Goal: Obtain resource: Download file/media

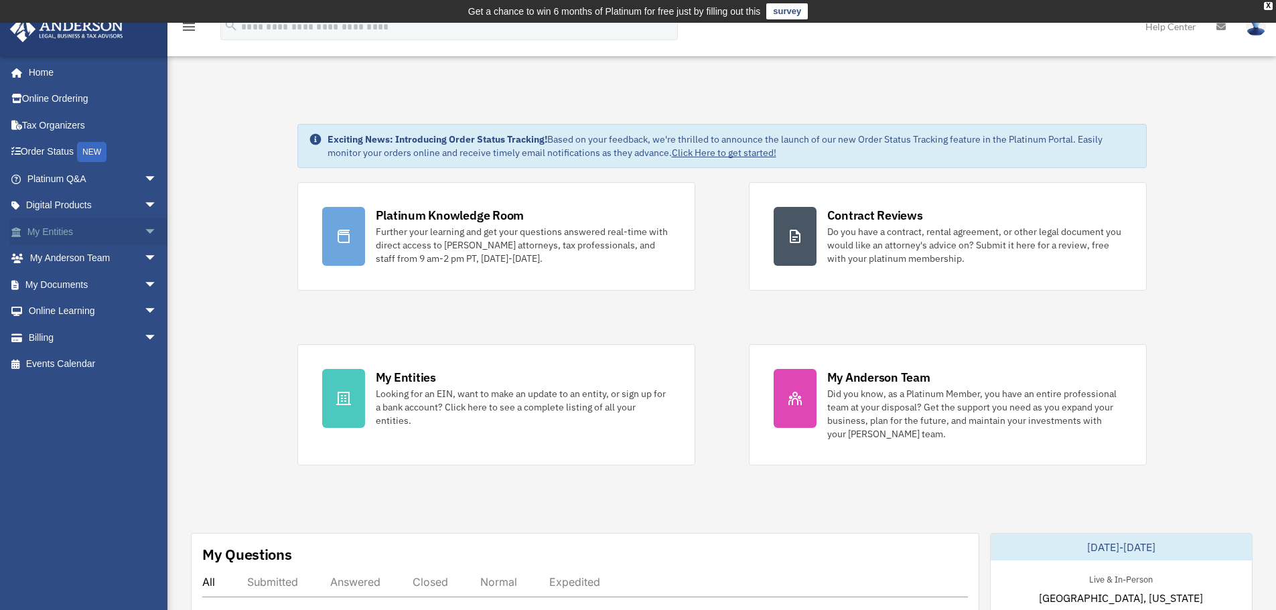
click at [60, 232] on link "My Entities arrow_drop_down" at bounding box center [93, 231] width 168 height 27
click at [144, 227] on span "arrow_drop_down" at bounding box center [157, 231] width 27 height 27
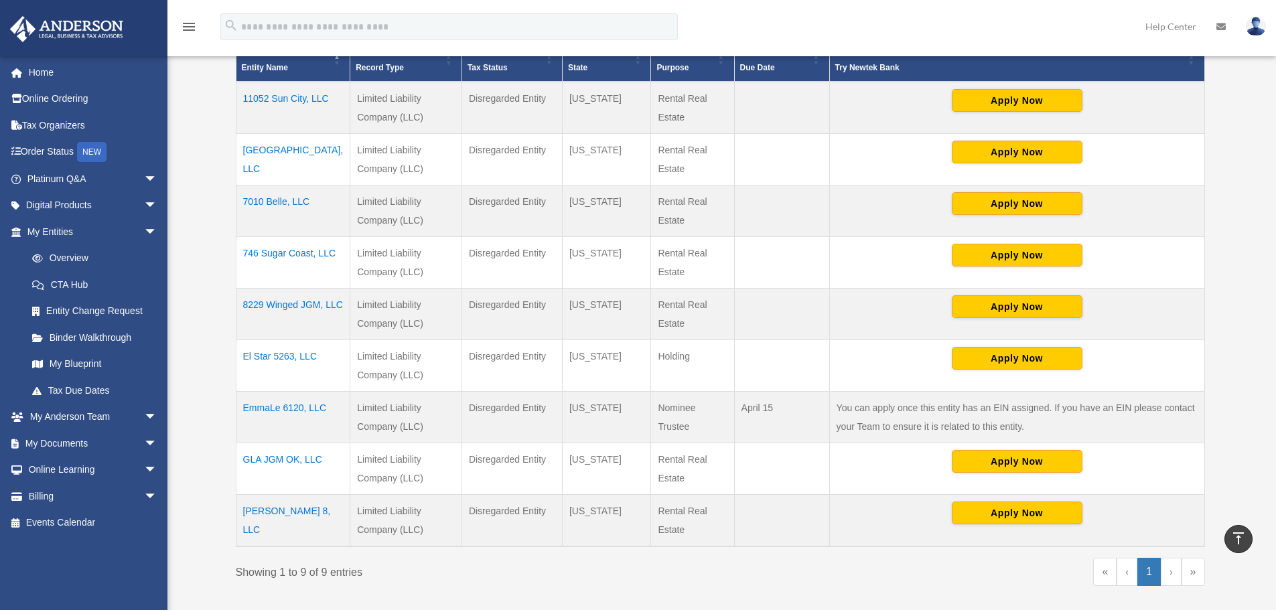
scroll to position [355, 0]
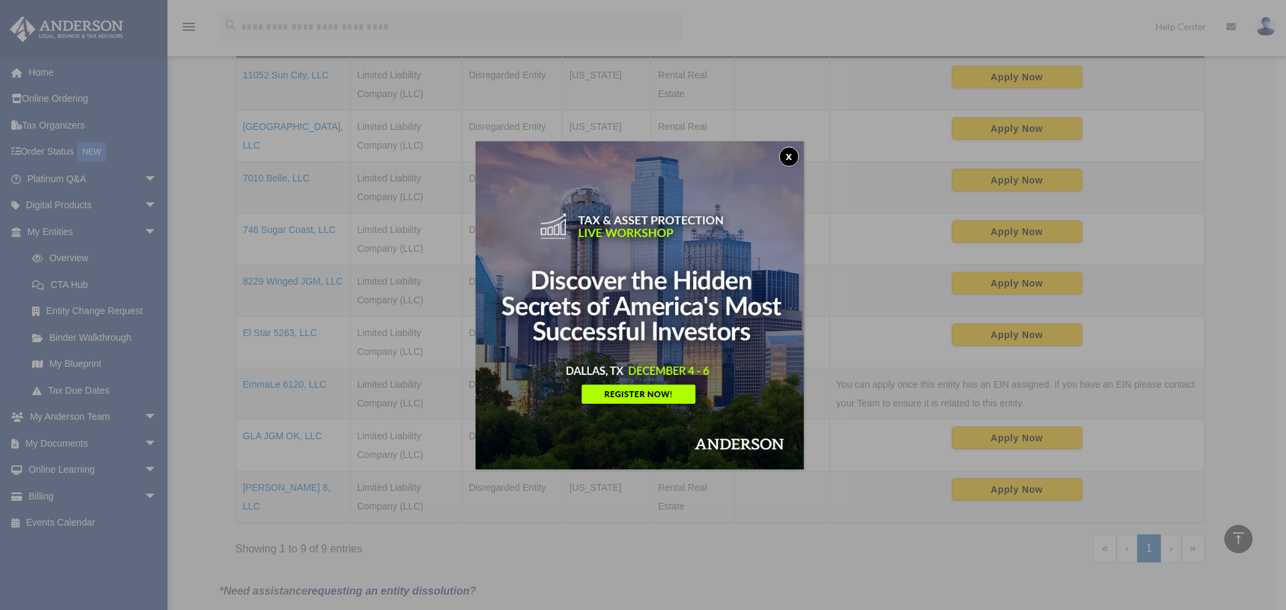
click at [792, 153] on button "x" at bounding box center [789, 157] width 20 height 20
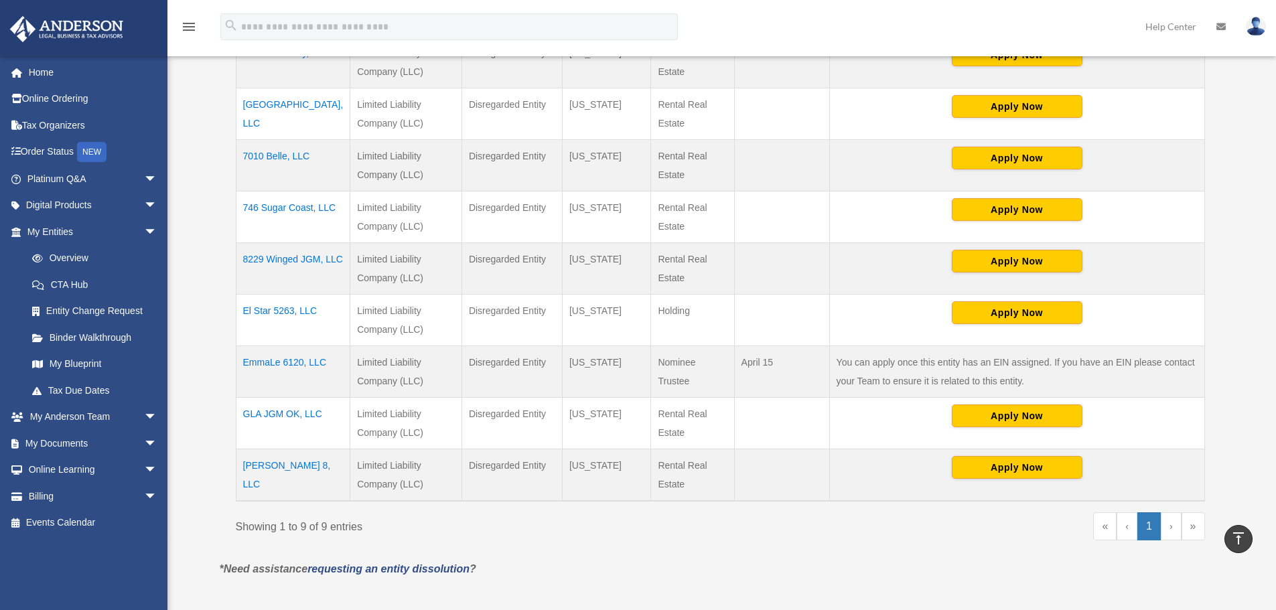
scroll to position [422, 0]
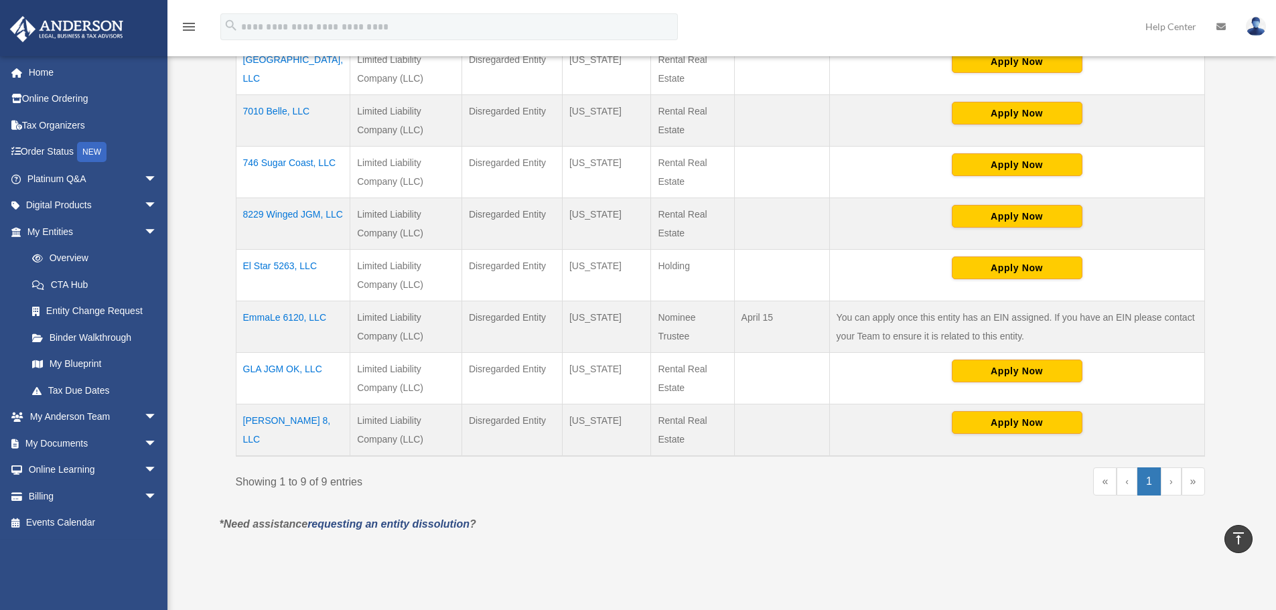
drag, startPoint x: 311, startPoint y: 383, endPoint x: 725, endPoint y: 521, distance: 436.4
click at [725, 521] on p "*Need assistance requesting an entity dissolution ?" at bounding box center [721, 524] width 1022 height 19
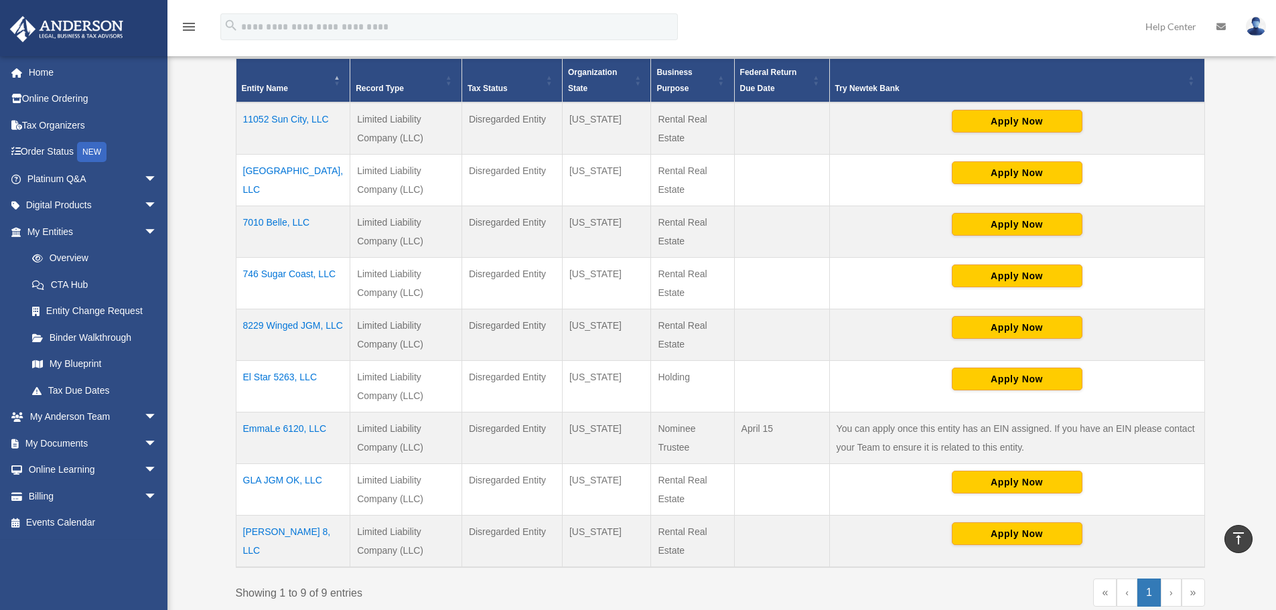
scroll to position [288, 0]
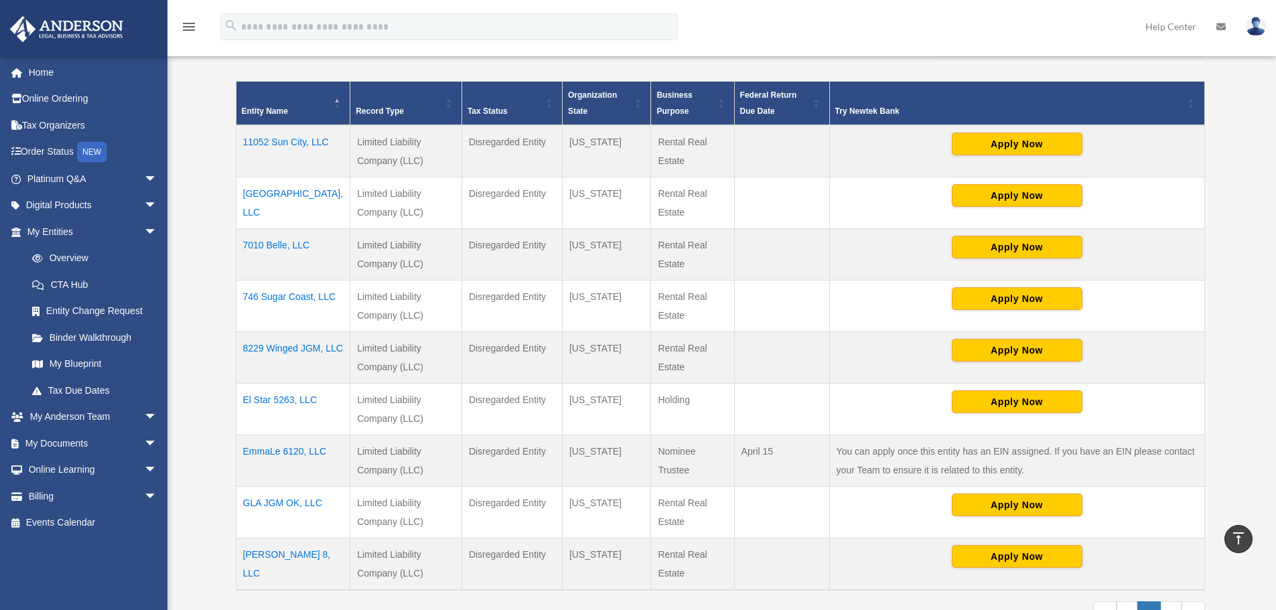
click at [281, 294] on td "746 Sugar Coast, LLC" at bounding box center [293, 307] width 115 height 52
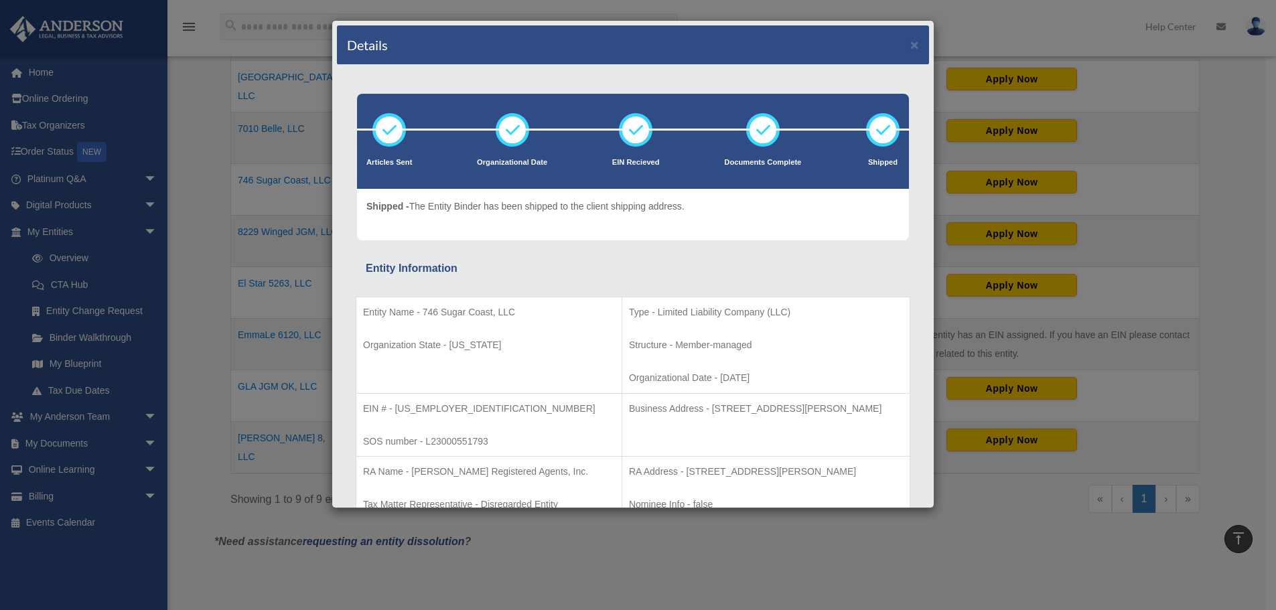
scroll to position [347, 0]
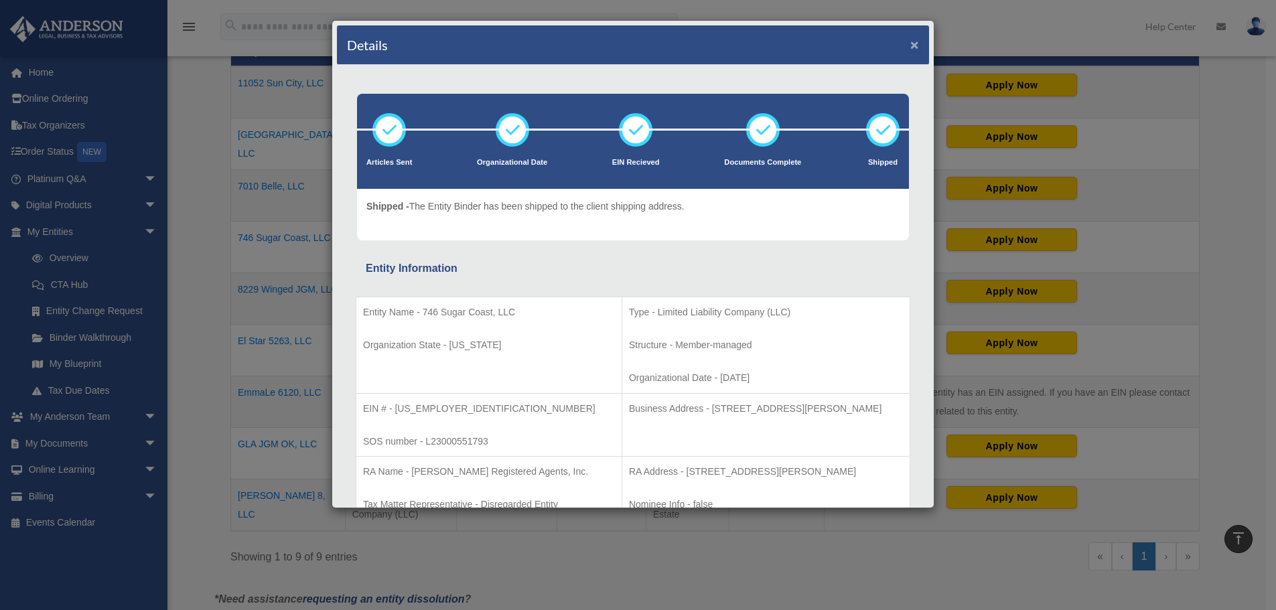
click at [910, 41] on button "×" at bounding box center [914, 45] width 9 height 14
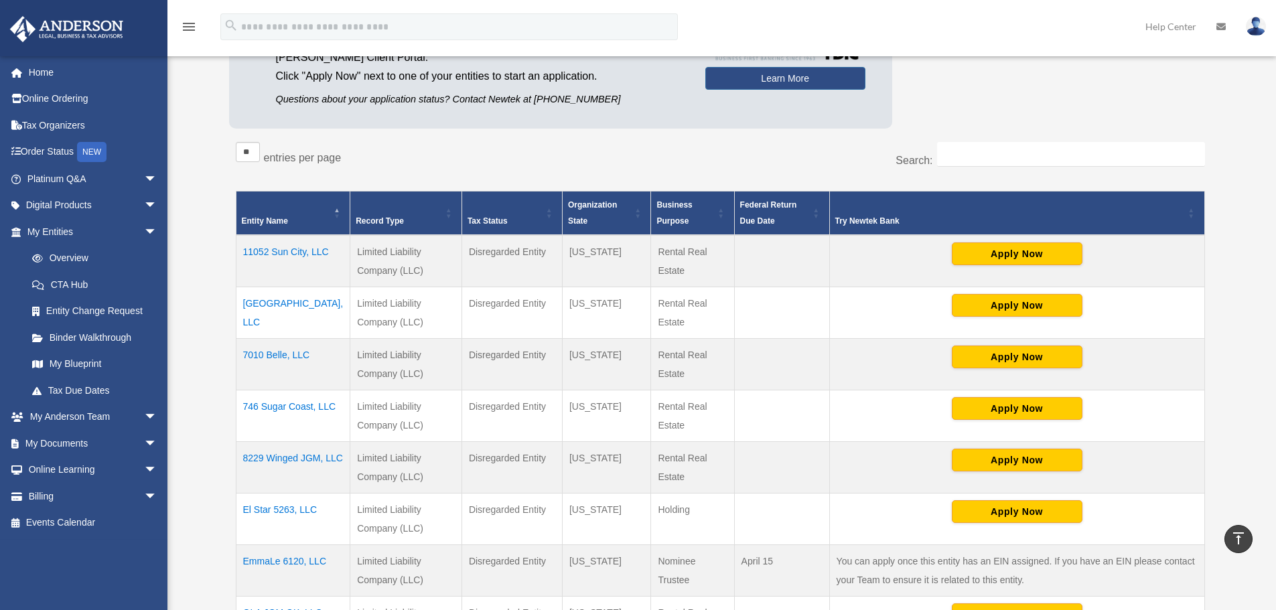
scroll to position [146, 0]
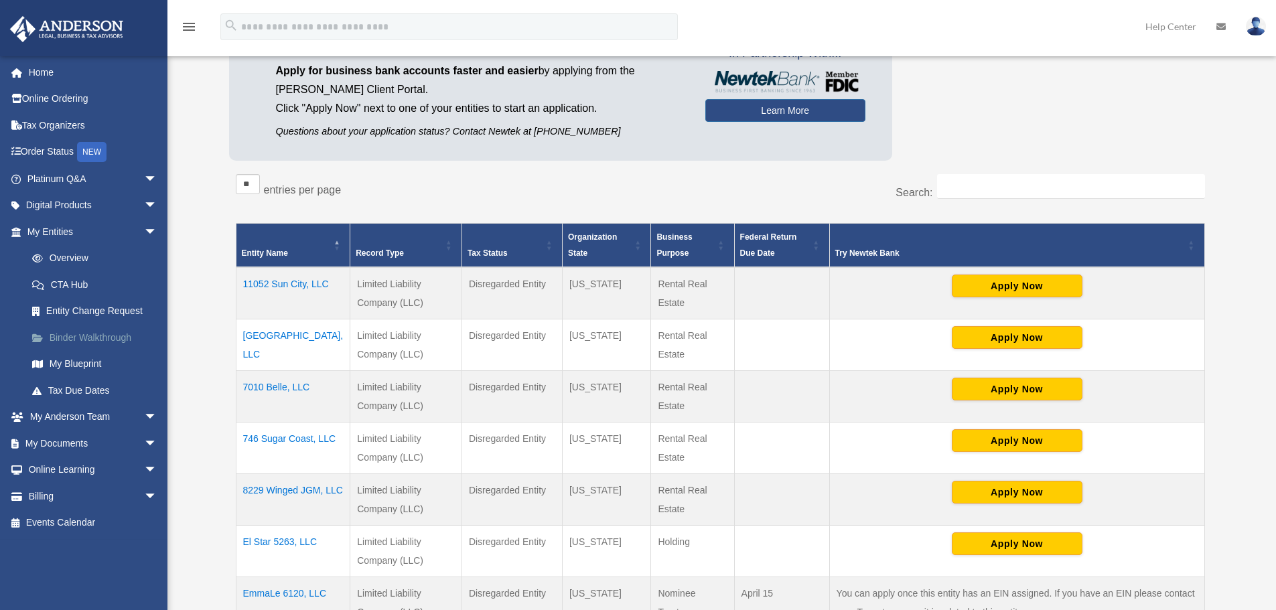
click at [99, 337] on link "Binder Walkthrough" at bounding box center [98, 337] width 159 height 27
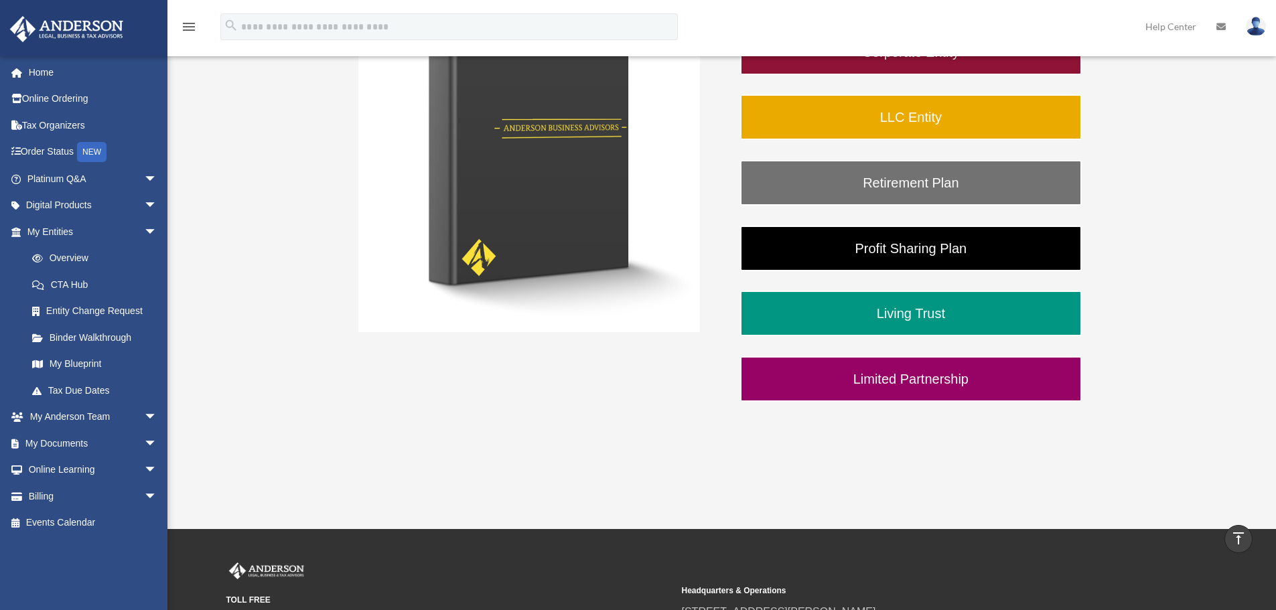
scroll to position [201, 0]
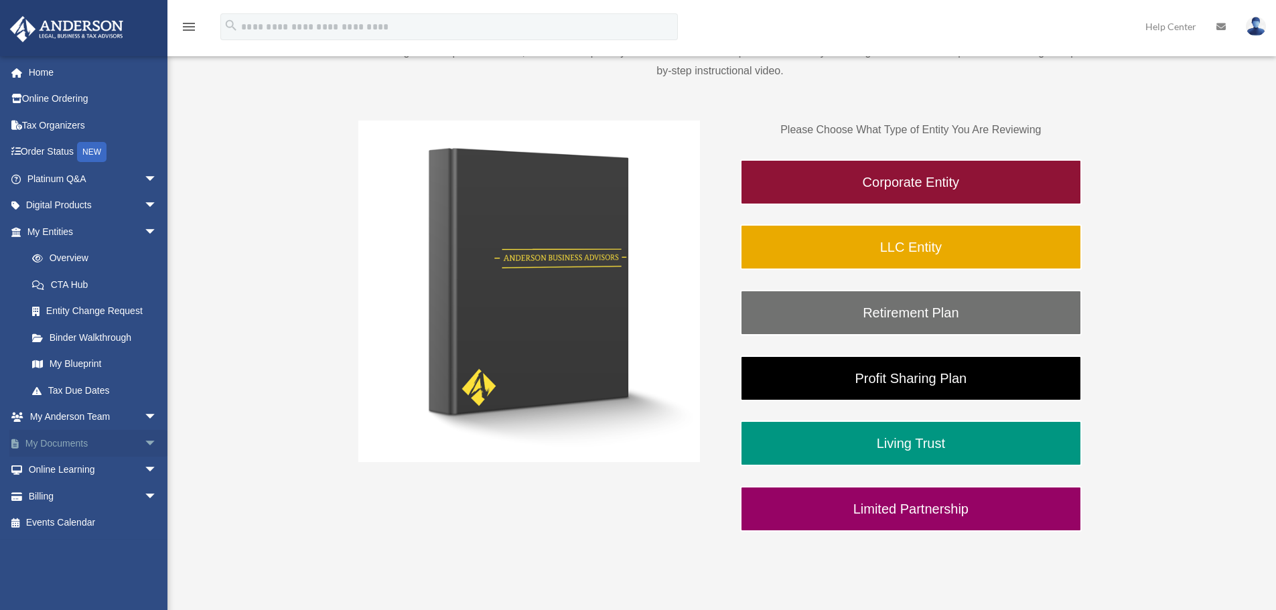
click at [144, 442] on span "arrow_drop_down" at bounding box center [157, 443] width 27 height 27
click at [53, 472] on link "Box" at bounding box center [98, 470] width 159 height 27
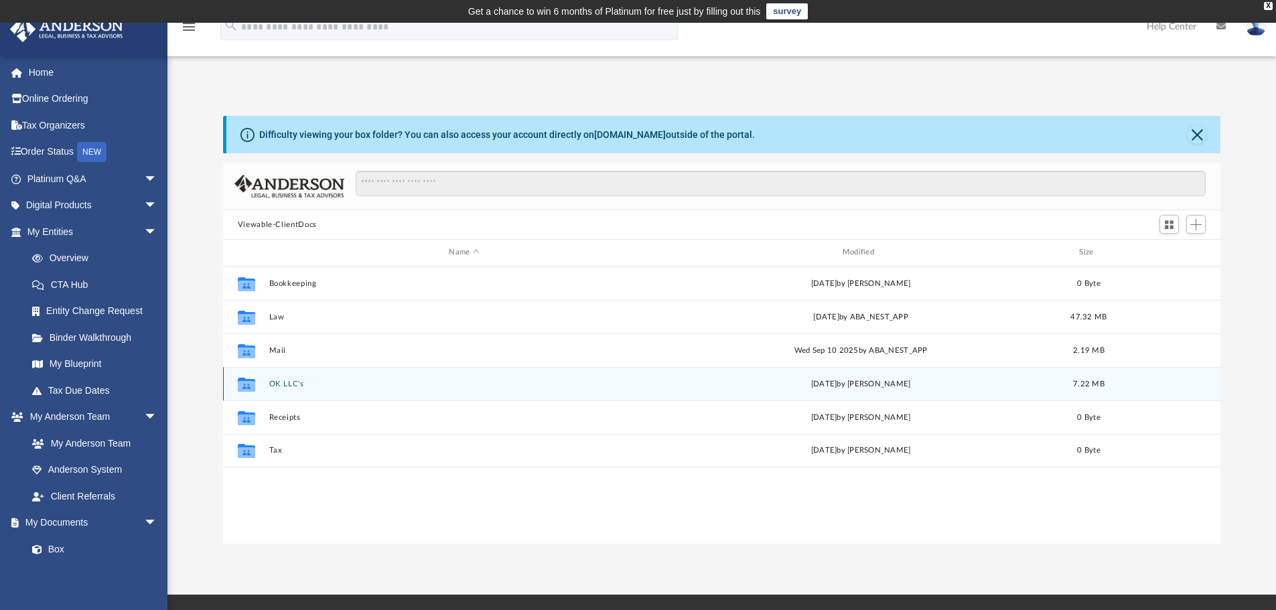
scroll to position [295, 987]
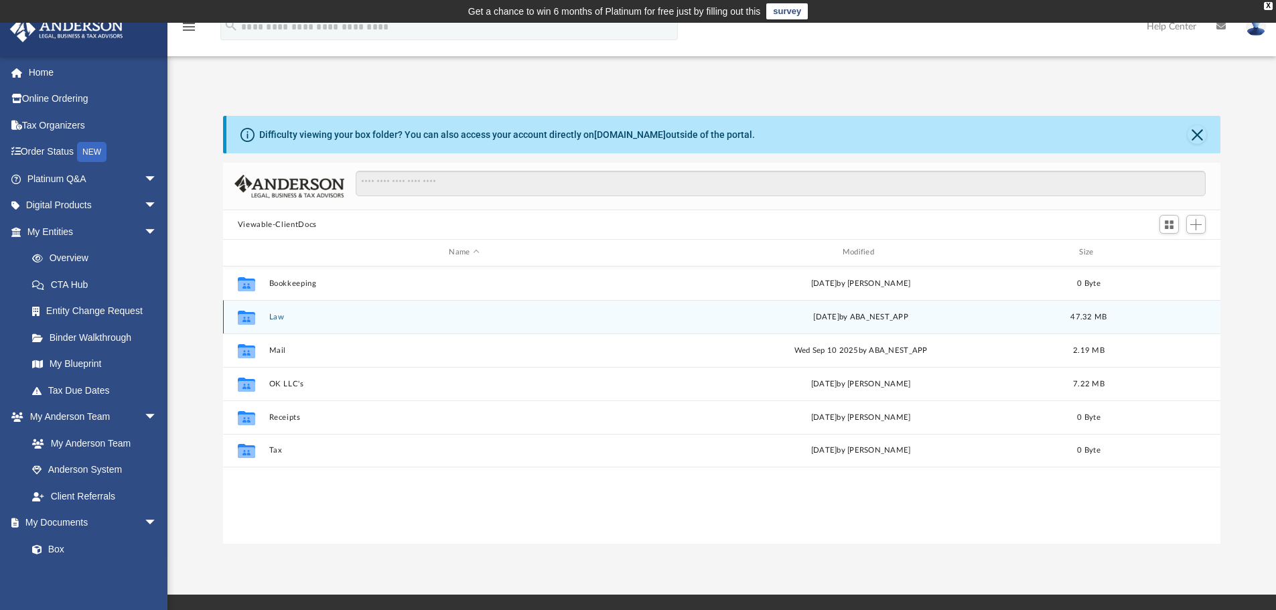
click at [289, 322] on div "Collaborated Folder Law Tue Sep 9 2025 by ABA_NEST_APP 47.32 MB" at bounding box center [722, 316] width 998 height 33
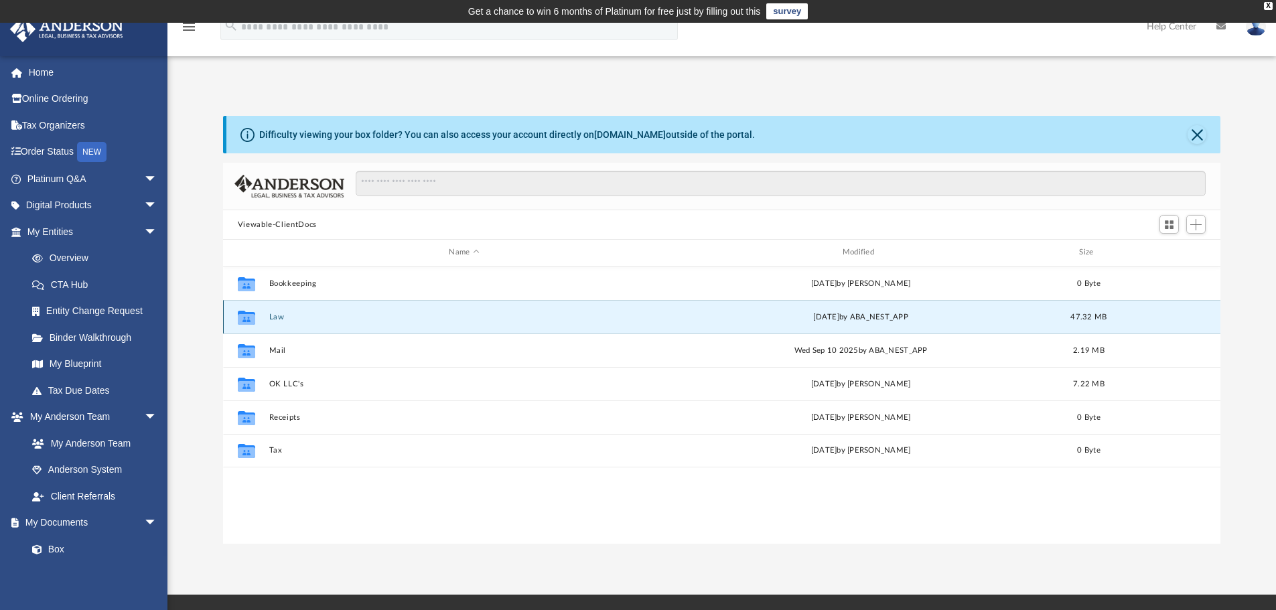
click at [273, 313] on button "Law" at bounding box center [464, 317] width 391 height 9
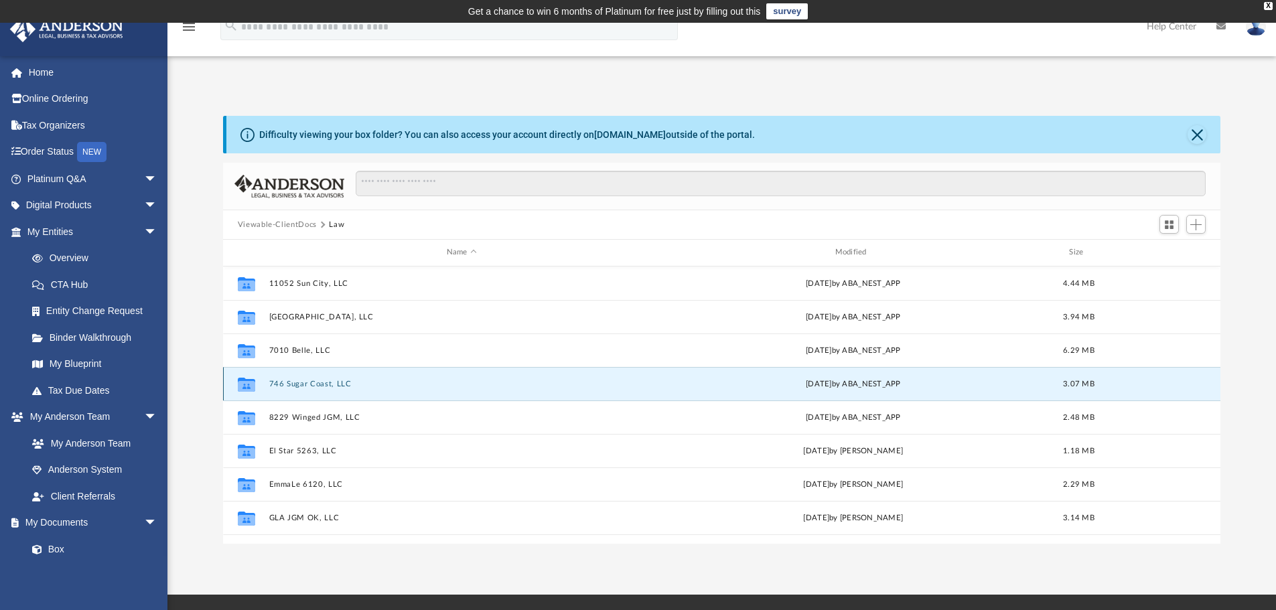
click at [340, 383] on button "746 Sugar Coast, LLC" at bounding box center [462, 384] width 386 height 9
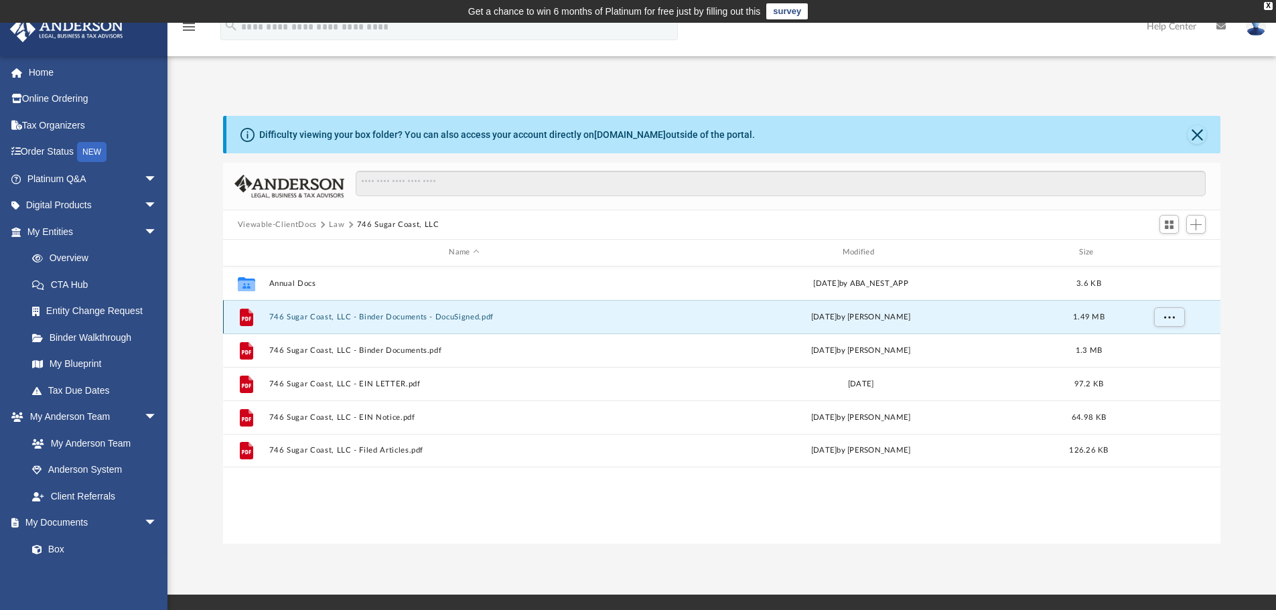
click at [403, 315] on button "746 Sugar Coast, LLC - Binder Documents - DocuSigned.pdf" at bounding box center [464, 317] width 391 height 9
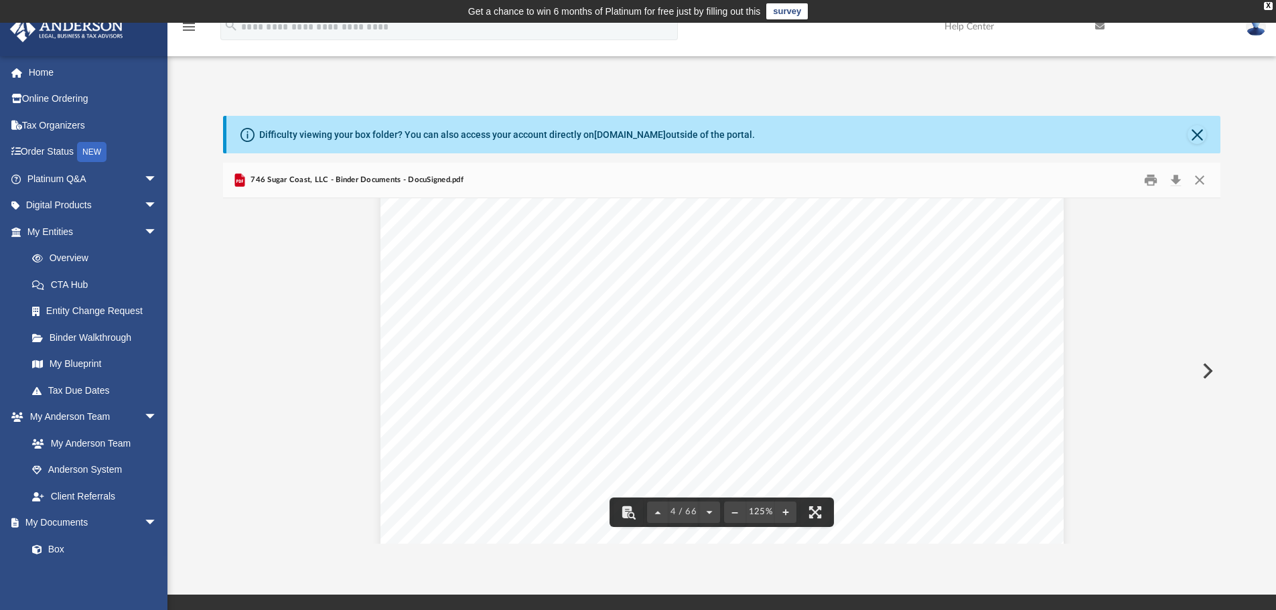
scroll to position [2746, 0]
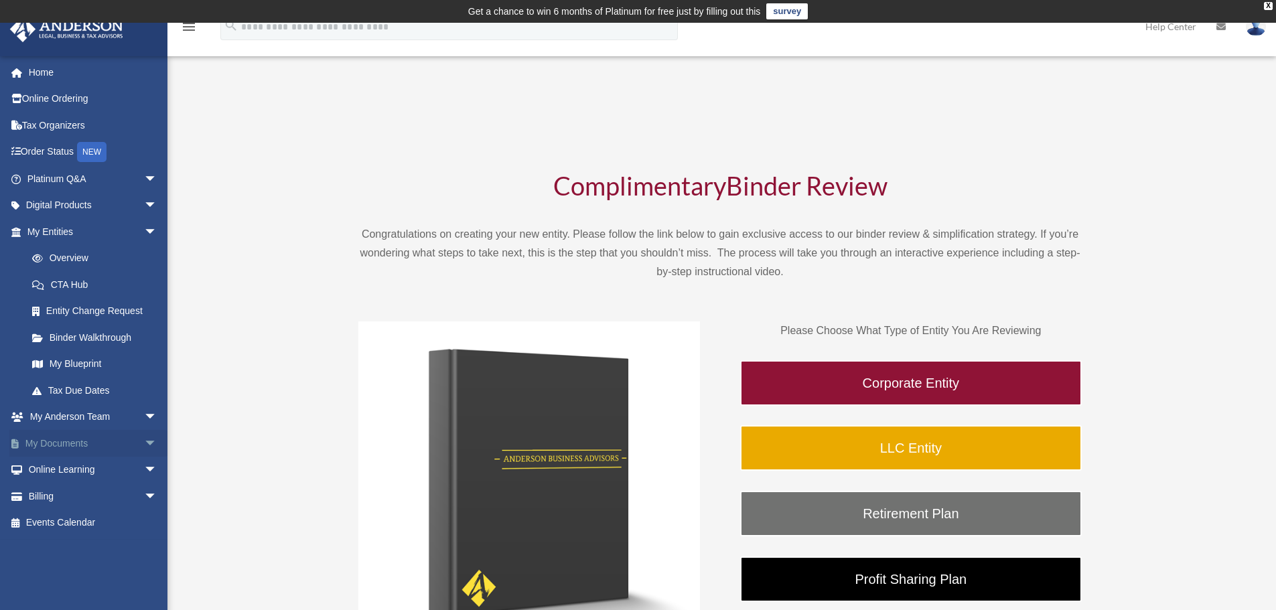
click at [144, 441] on span "arrow_drop_down" at bounding box center [157, 443] width 27 height 27
click at [64, 469] on link "Box" at bounding box center [98, 470] width 159 height 27
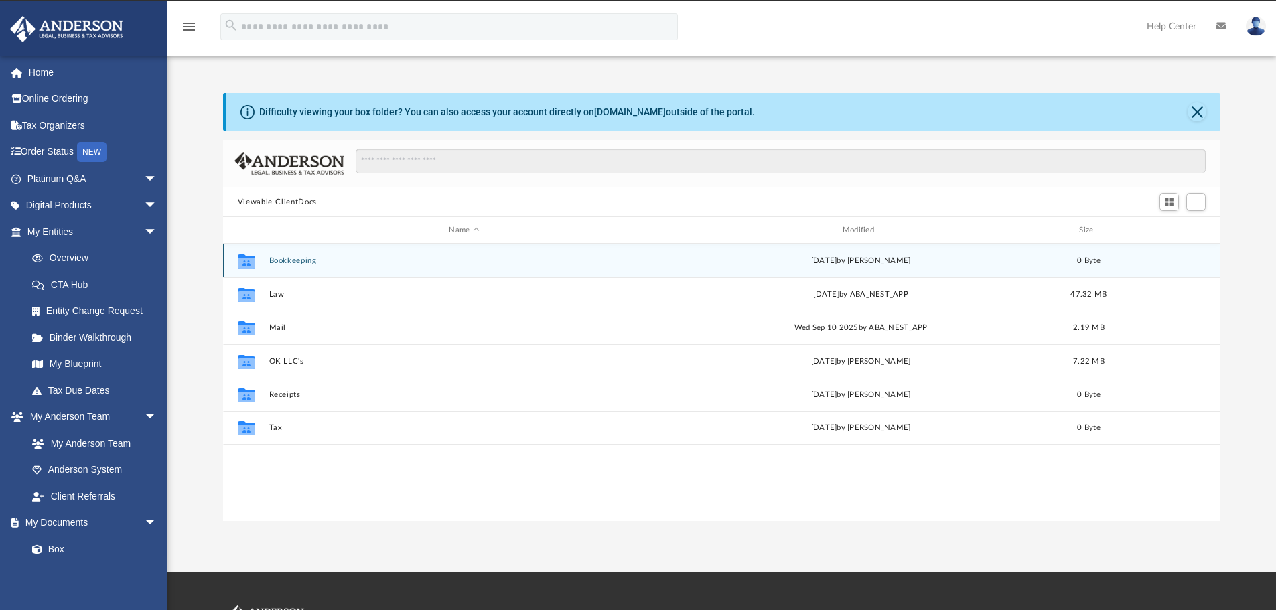
scroll to position [295, 987]
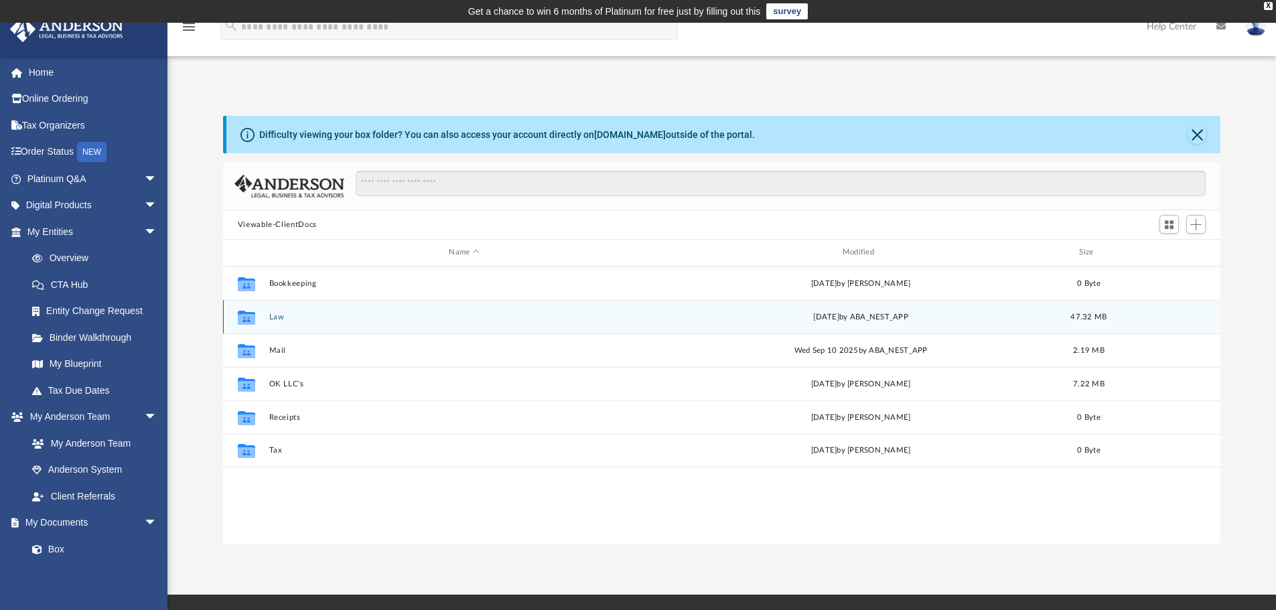
click at [278, 318] on button "Law" at bounding box center [464, 317] width 391 height 9
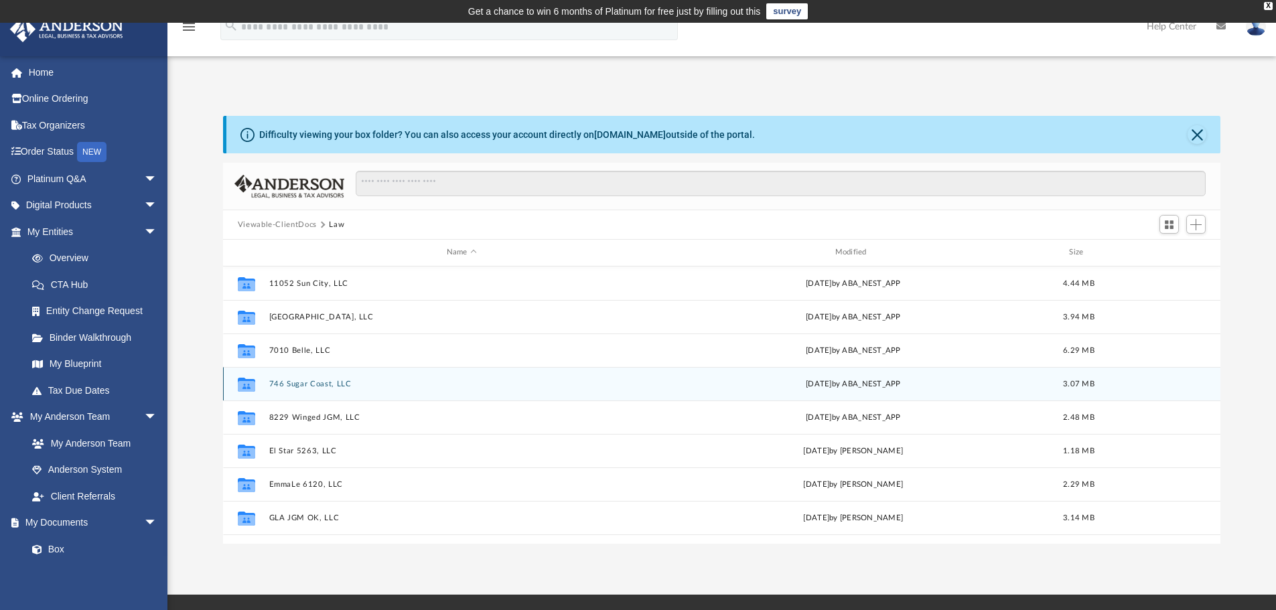
click at [317, 390] on div "Collaborated Folder 746 Sugar Coast, LLC [DATE] by ABA_NEST_APP 3.07 MB" at bounding box center [722, 383] width 998 height 33
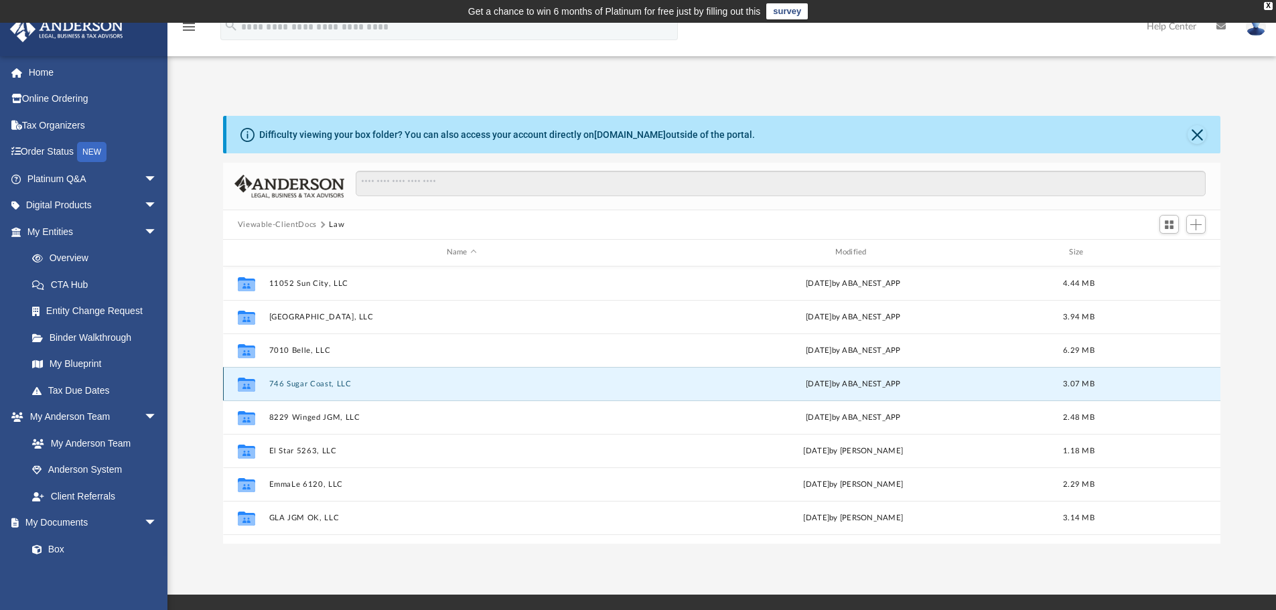
click at [322, 383] on button "746 Sugar Coast, LLC" at bounding box center [462, 384] width 386 height 9
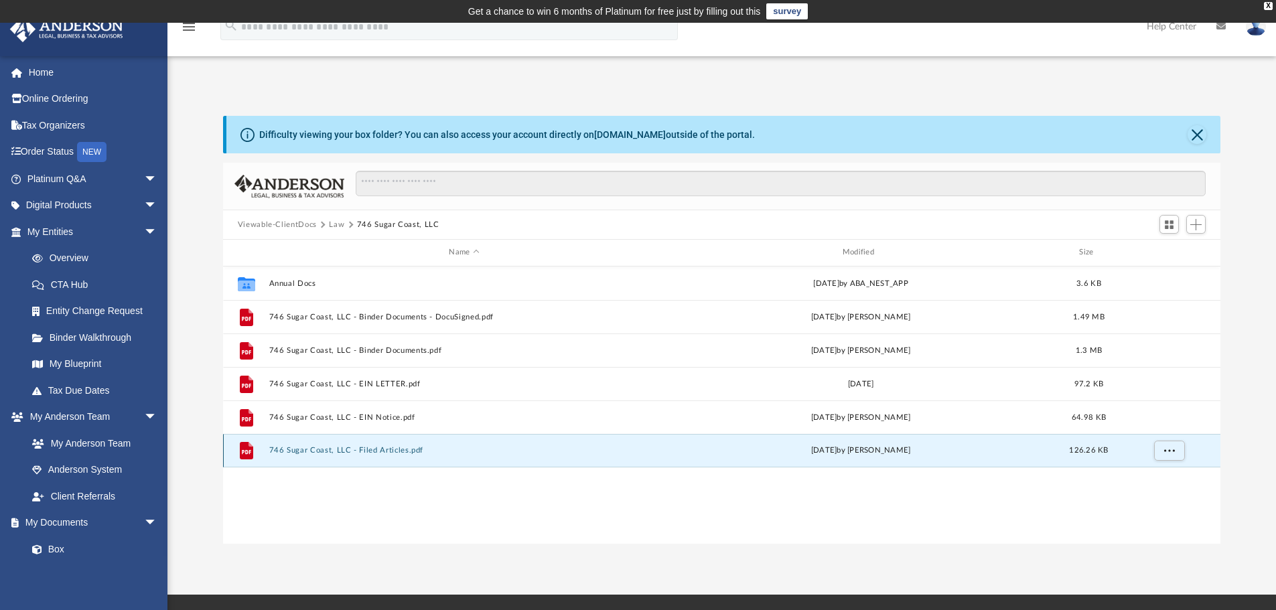
click at [398, 449] on button "746 Sugar Coast, LLC - Filed Articles.pdf" at bounding box center [464, 450] width 391 height 9
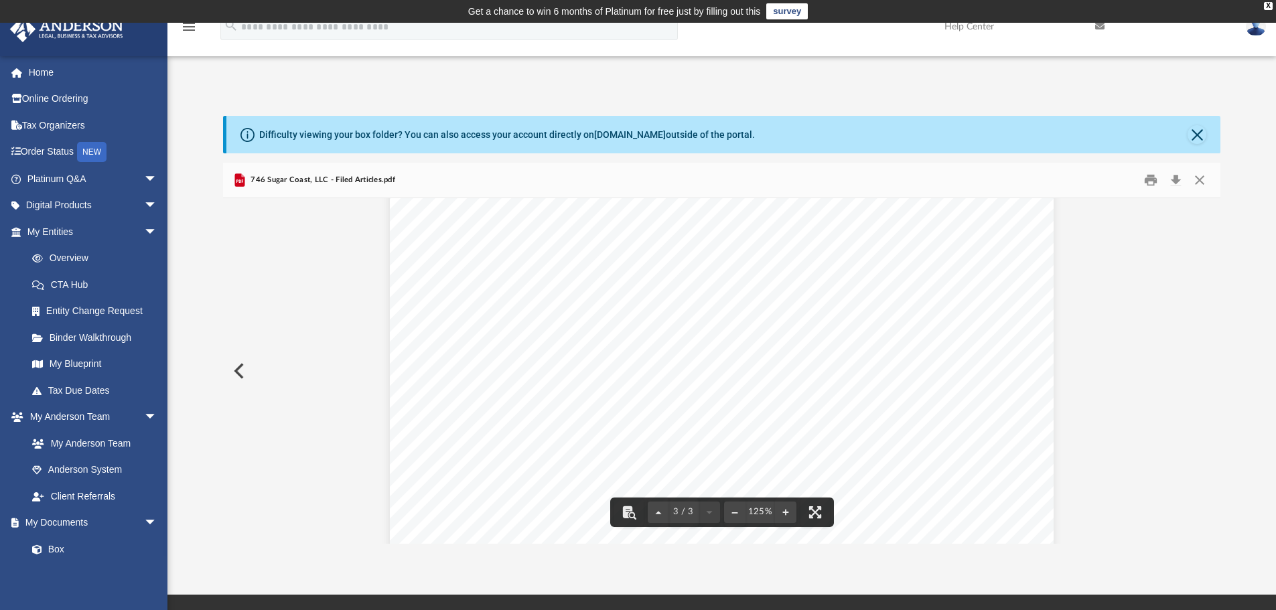
scroll to position [2222, 0]
click at [1178, 176] on button "Download" at bounding box center [1176, 180] width 24 height 21
